Goal: Transaction & Acquisition: Purchase product/service

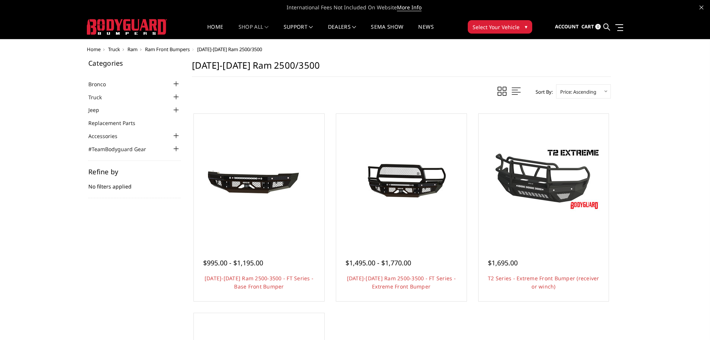
click at [134, 47] on span "Ram" at bounding box center [133, 49] width 10 height 7
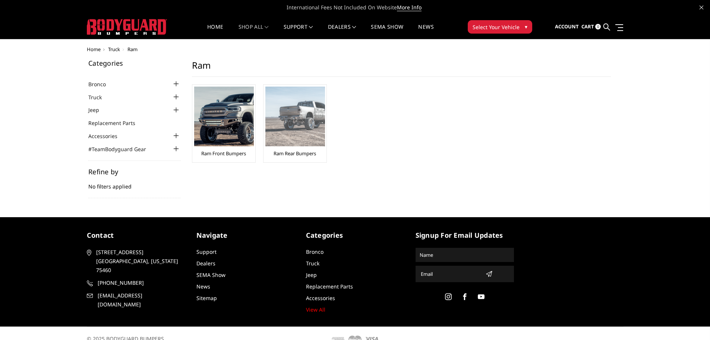
click at [310, 155] on link "Ram Rear Bumpers" at bounding box center [295, 153] width 43 height 7
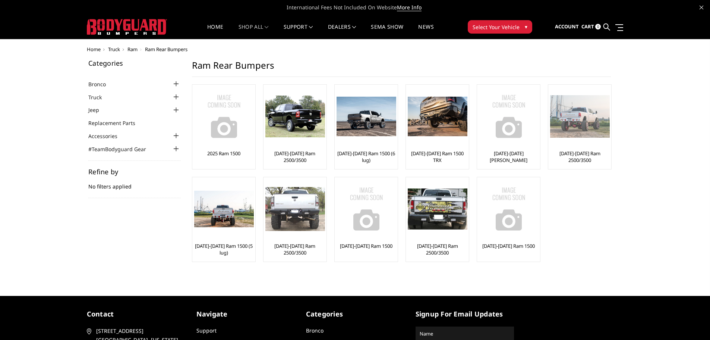
click at [590, 154] on link "[DATE]-[DATE] Ram 2500/3500" at bounding box center [579, 156] width 59 height 13
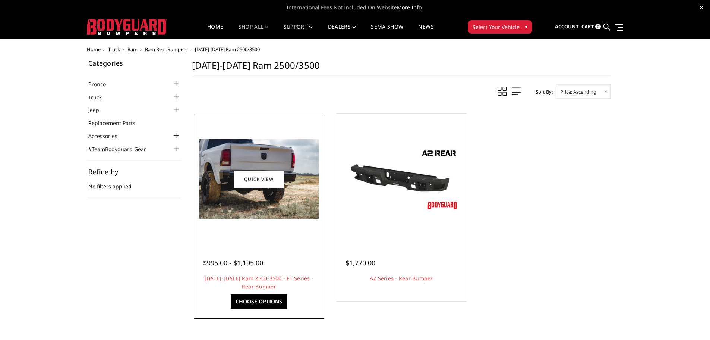
click at [289, 182] on img at bounding box center [258, 178] width 119 height 79
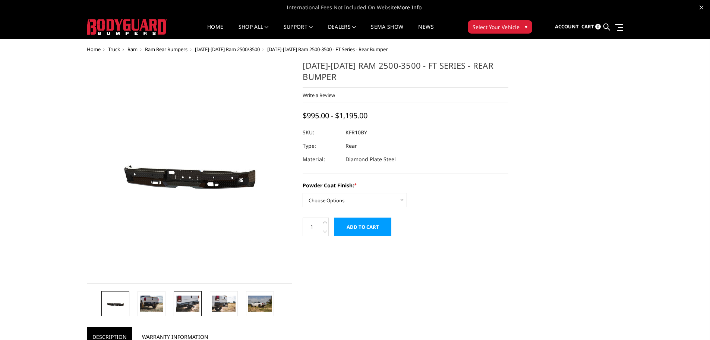
click at [196, 301] on img at bounding box center [187, 303] width 23 height 16
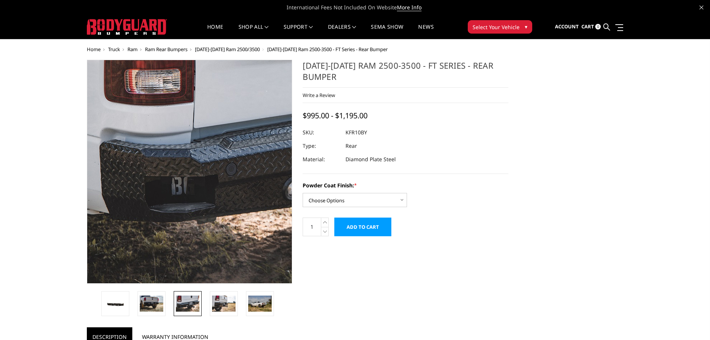
drag, startPoint x: 99, startPoint y: 207, endPoint x: 91, endPoint y: 246, distance: 39.2
